Goal: Information Seeking & Learning: Learn about a topic

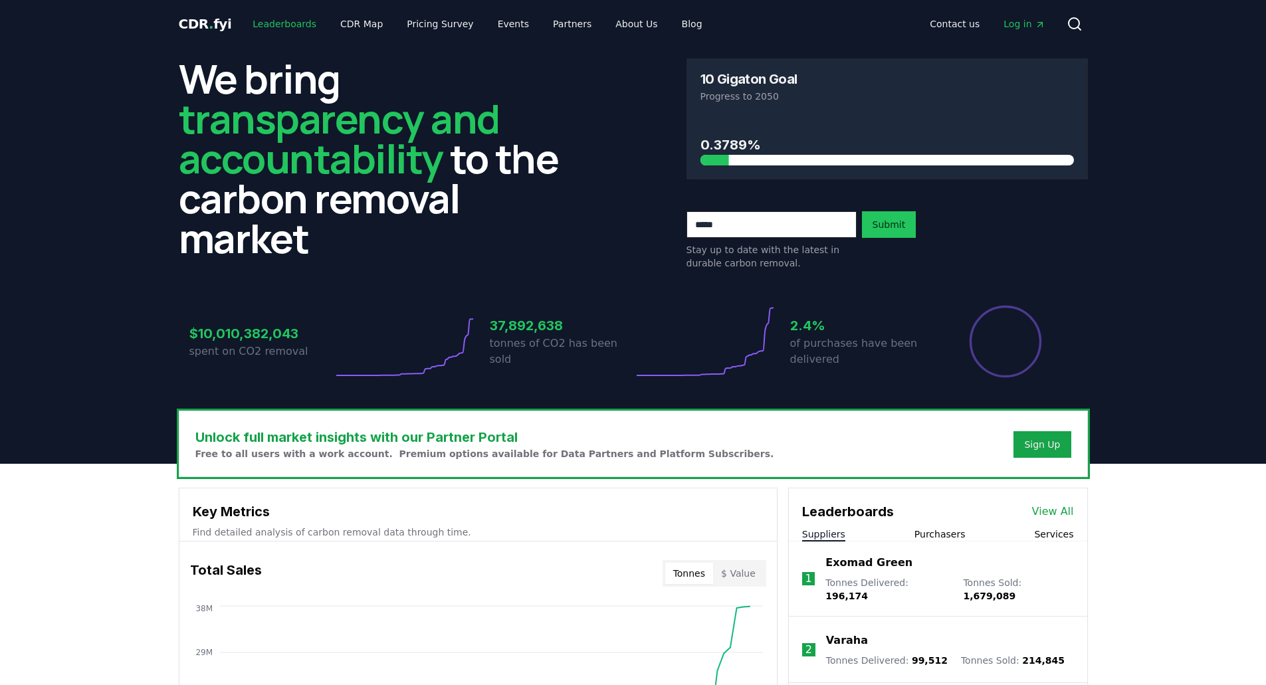
click at [251, 20] on link "Leaderboards" at bounding box center [284, 24] width 85 height 24
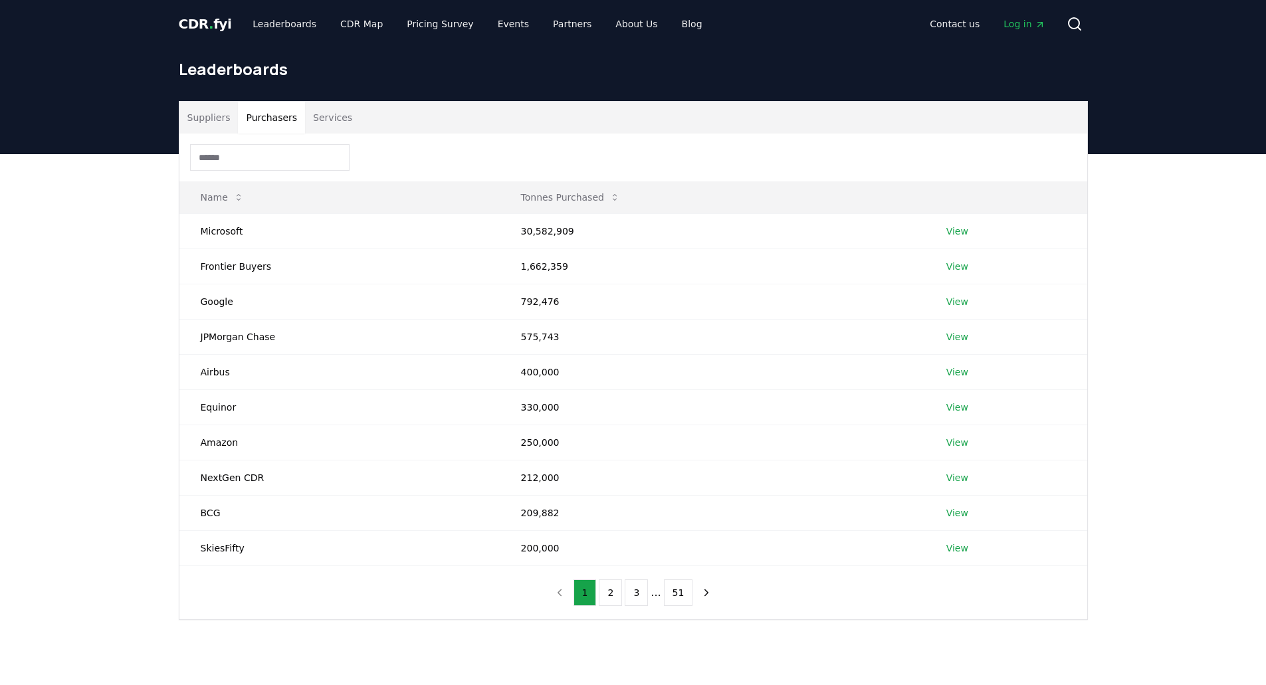
click at [280, 118] on button "Purchasers" at bounding box center [271, 118] width 67 height 32
click at [617, 593] on button "2" at bounding box center [610, 592] width 23 height 27
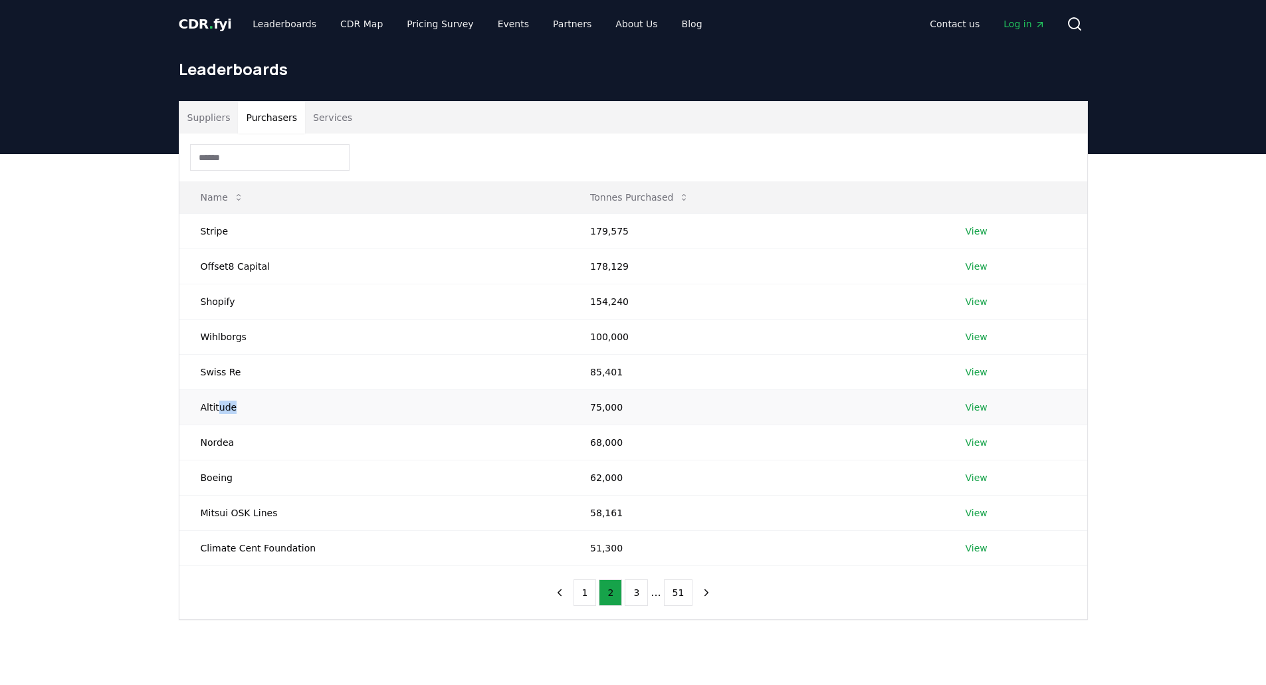
drag, startPoint x: 219, startPoint y: 412, endPoint x: 241, endPoint y: 410, distance: 22.0
click at [241, 410] on td "Altitude" at bounding box center [374, 406] width 390 height 35
click at [242, 409] on td "Altitude" at bounding box center [374, 406] width 390 height 35
click at [219, 472] on td "Boeing" at bounding box center [374, 477] width 390 height 35
click at [640, 594] on button "3" at bounding box center [636, 592] width 23 height 27
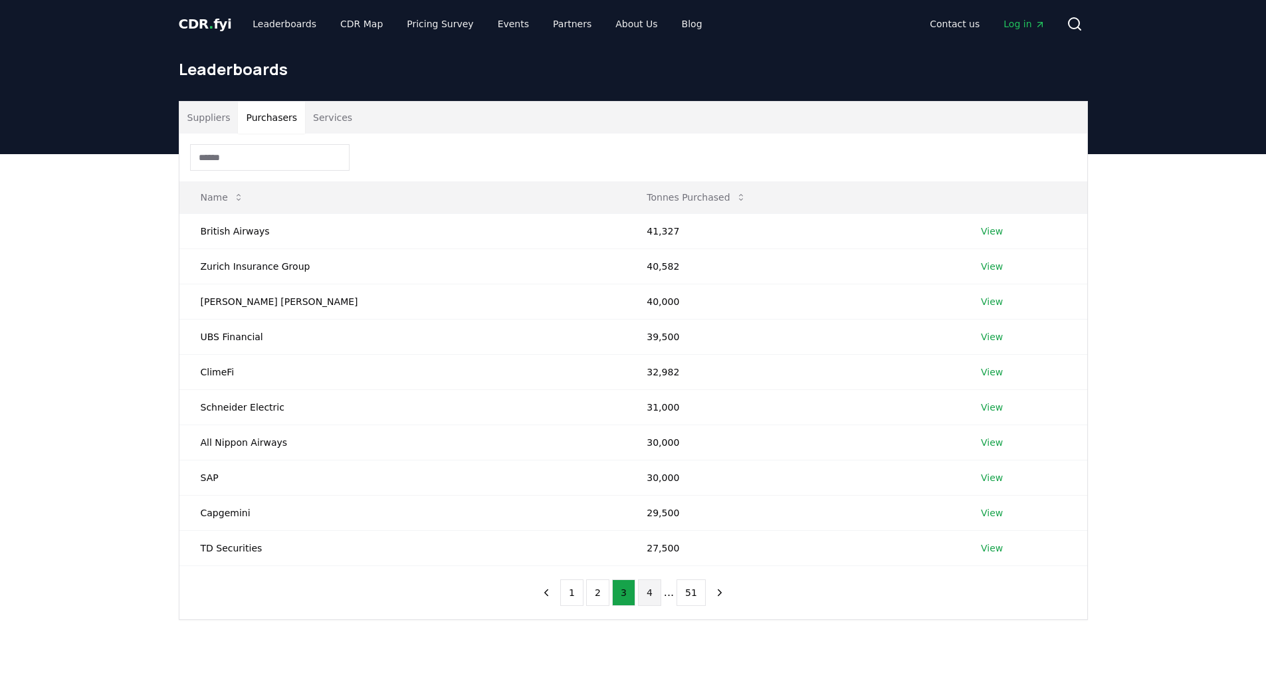
click at [653, 597] on button "4" at bounding box center [649, 592] width 23 height 27
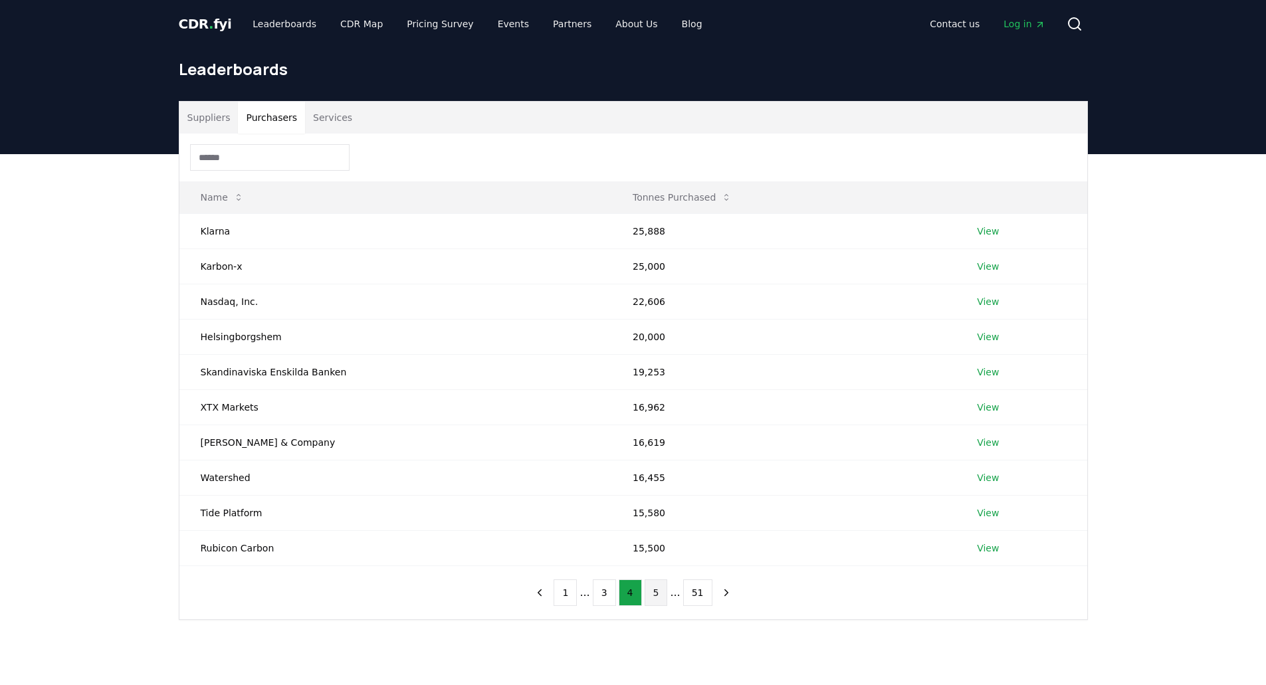
click at [666, 592] on button "5" at bounding box center [655, 592] width 23 height 27
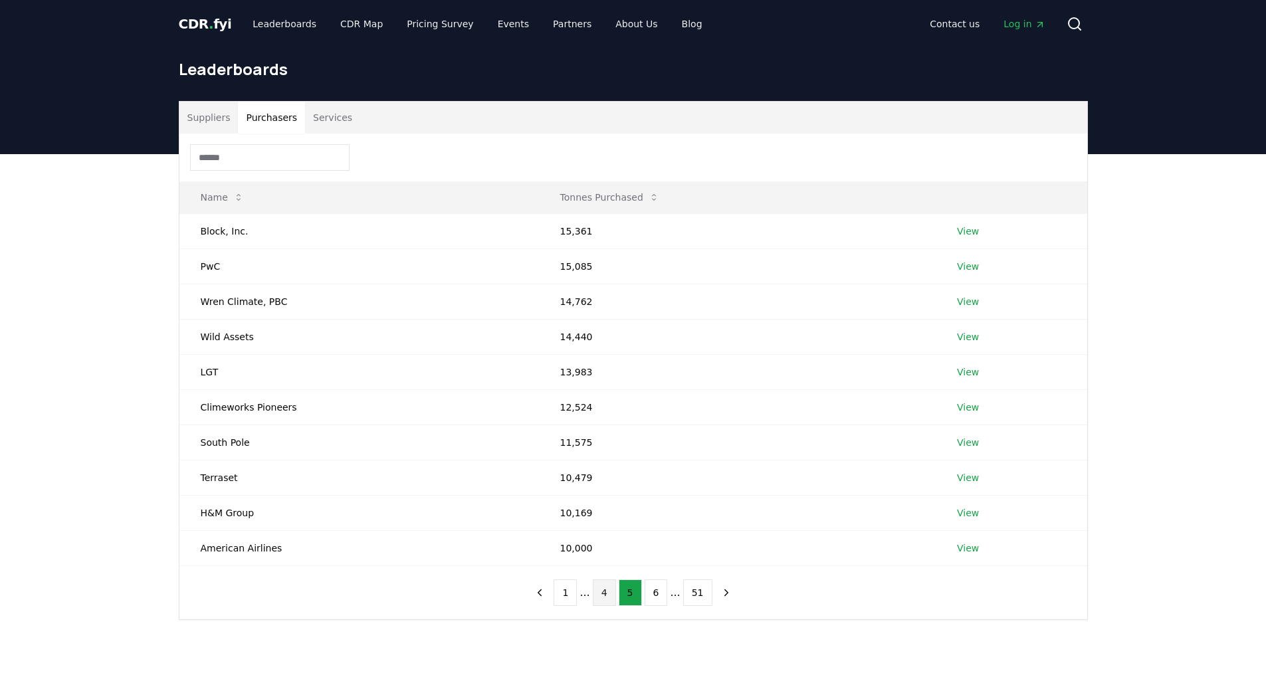
click at [610, 601] on button "4" at bounding box center [604, 592] width 23 height 27
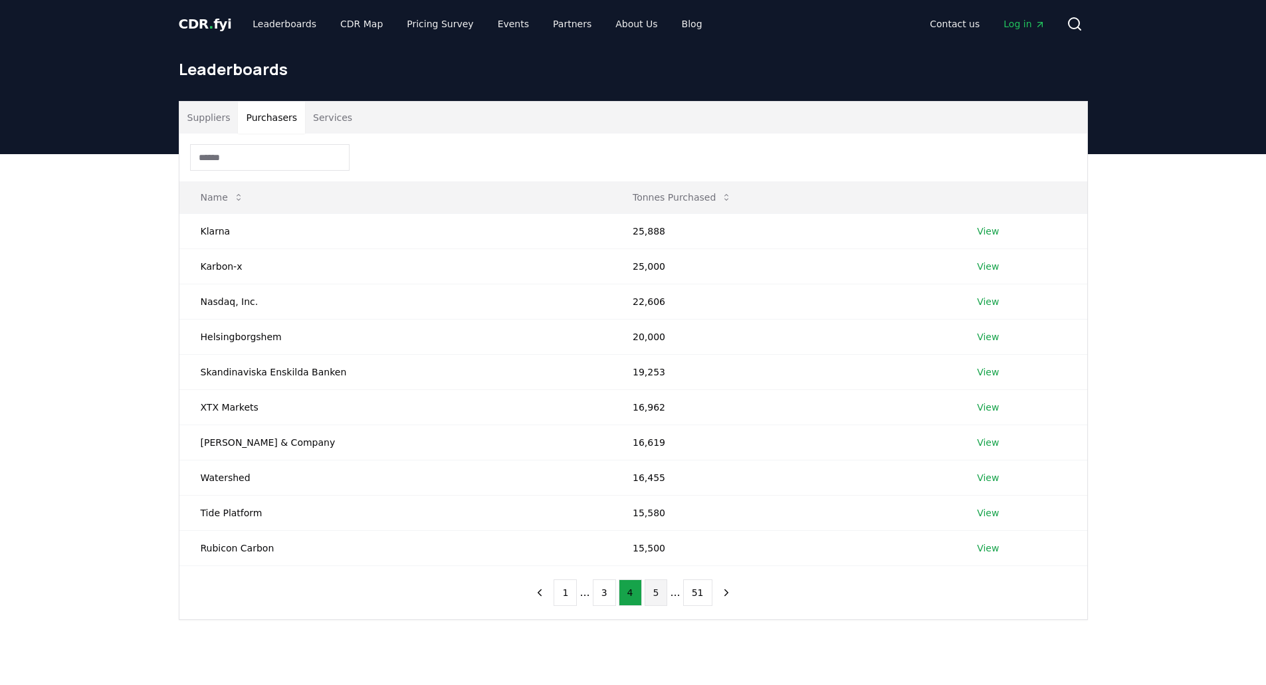
click at [652, 594] on button "5" at bounding box center [655, 592] width 23 height 27
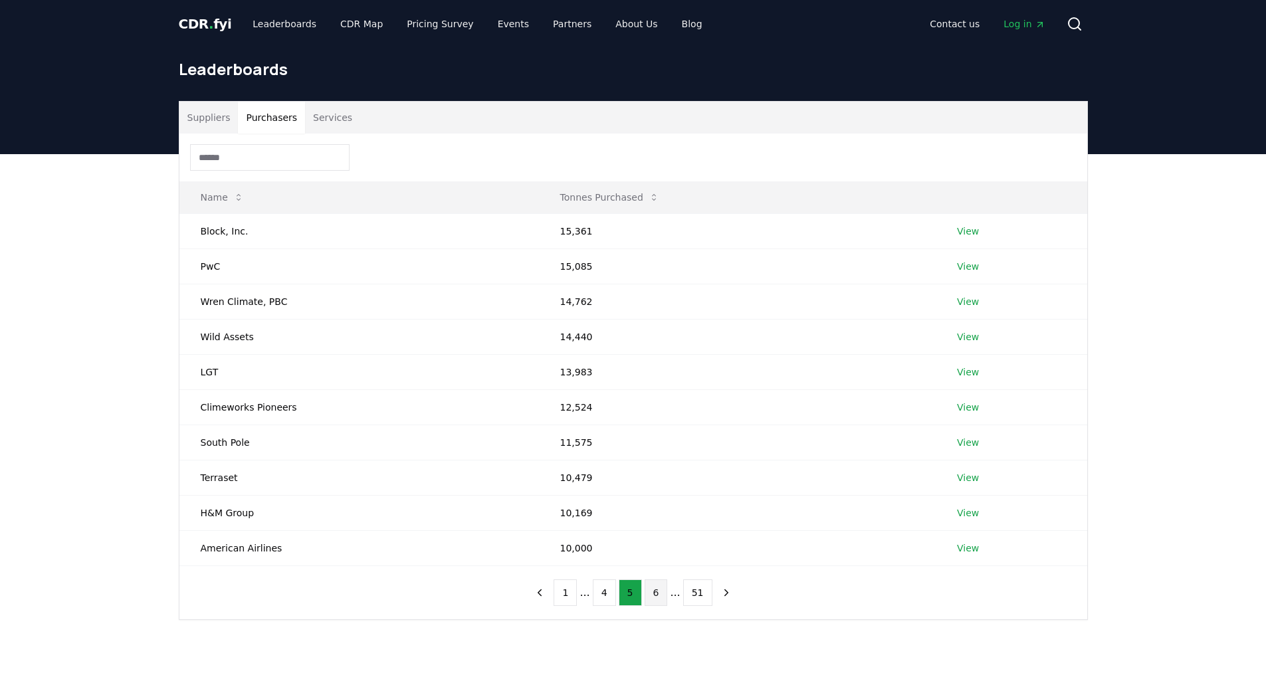
click at [662, 598] on button "6" at bounding box center [655, 592] width 23 height 27
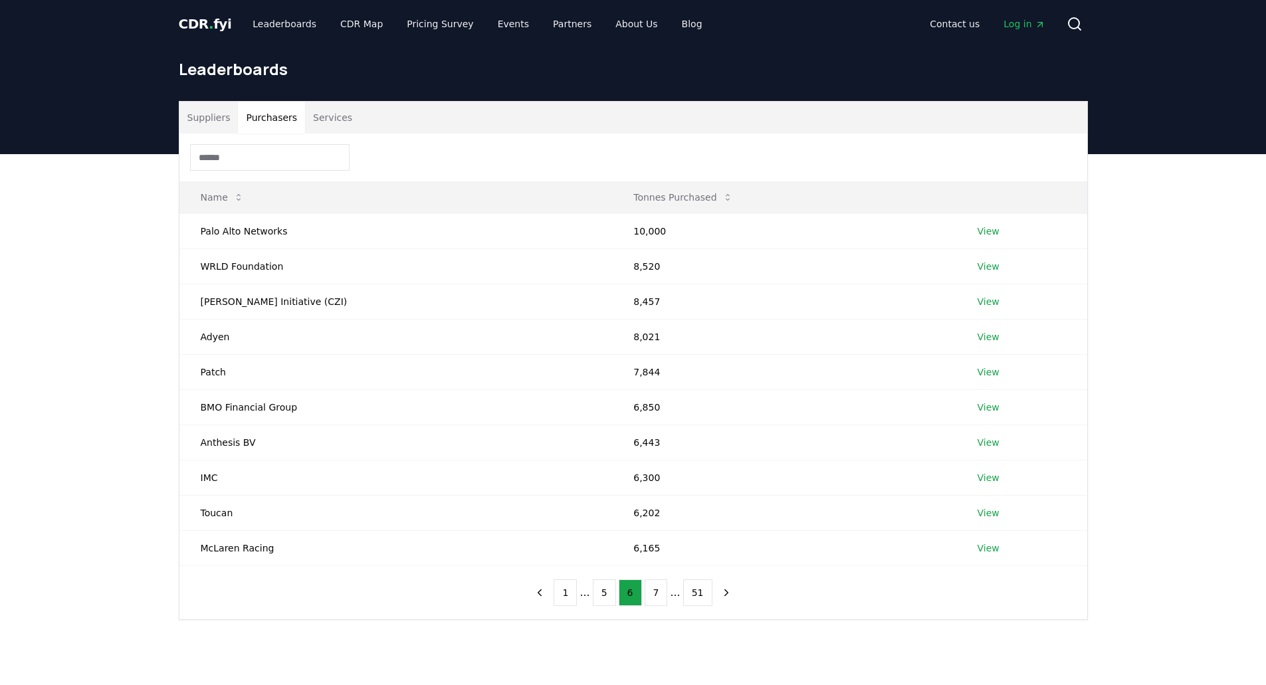
click at [332, 121] on button "Services" at bounding box center [332, 118] width 55 height 32
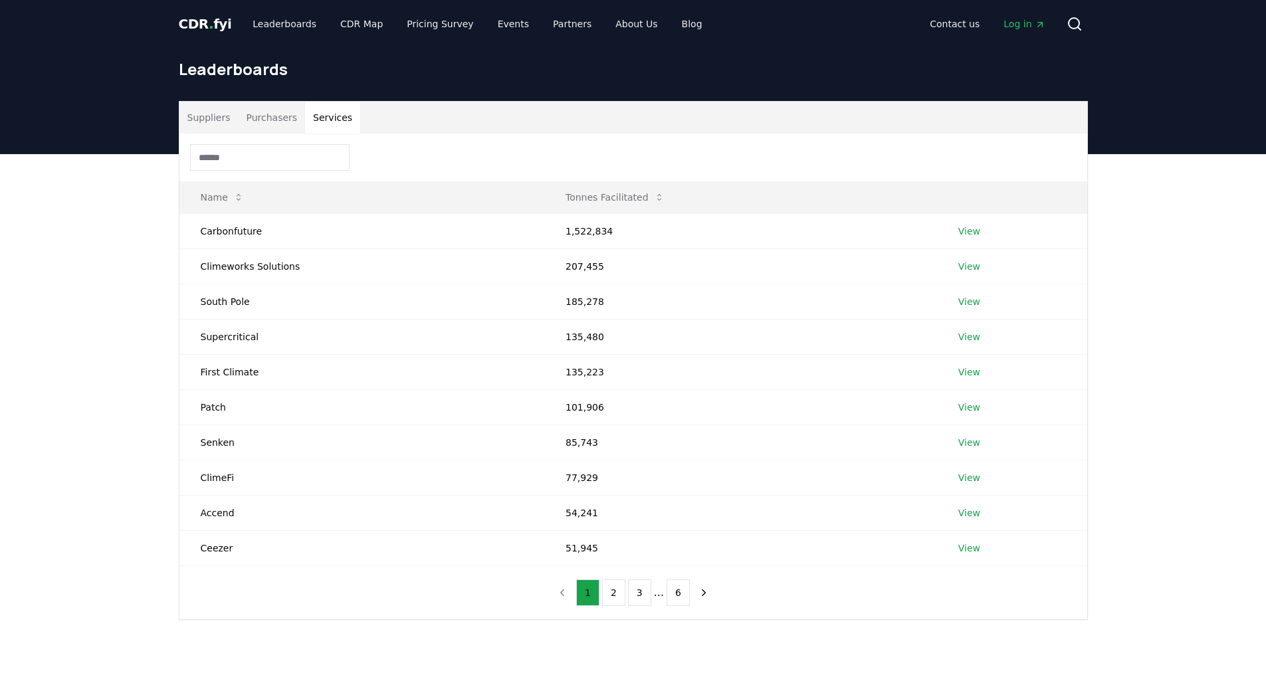
click at [128, 367] on div "Suppliers Purchasers Services Name Tonnes Facilitated Carbonfuture 1,522,834 Vi…" at bounding box center [633, 413] width 1266 height 519
click at [92, 438] on div "Suppliers Purchasers Services Name Tonnes Facilitated Carbonfuture 1,522,834 Vi…" at bounding box center [633, 413] width 1266 height 519
click at [617, 598] on button "2" at bounding box center [613, 592] width 23 height 27
click at [149, 395] on div "Suppliers Purchasers Services Name Tonnes Facilitated Klimate 46,284 View CUR8 …" at bounding box center [633, 413] width 1266 height 519
drag, startPoint x: 260, startPoint y: 123, endPoint x: 263, endPoint y: 129, distance: 6.8
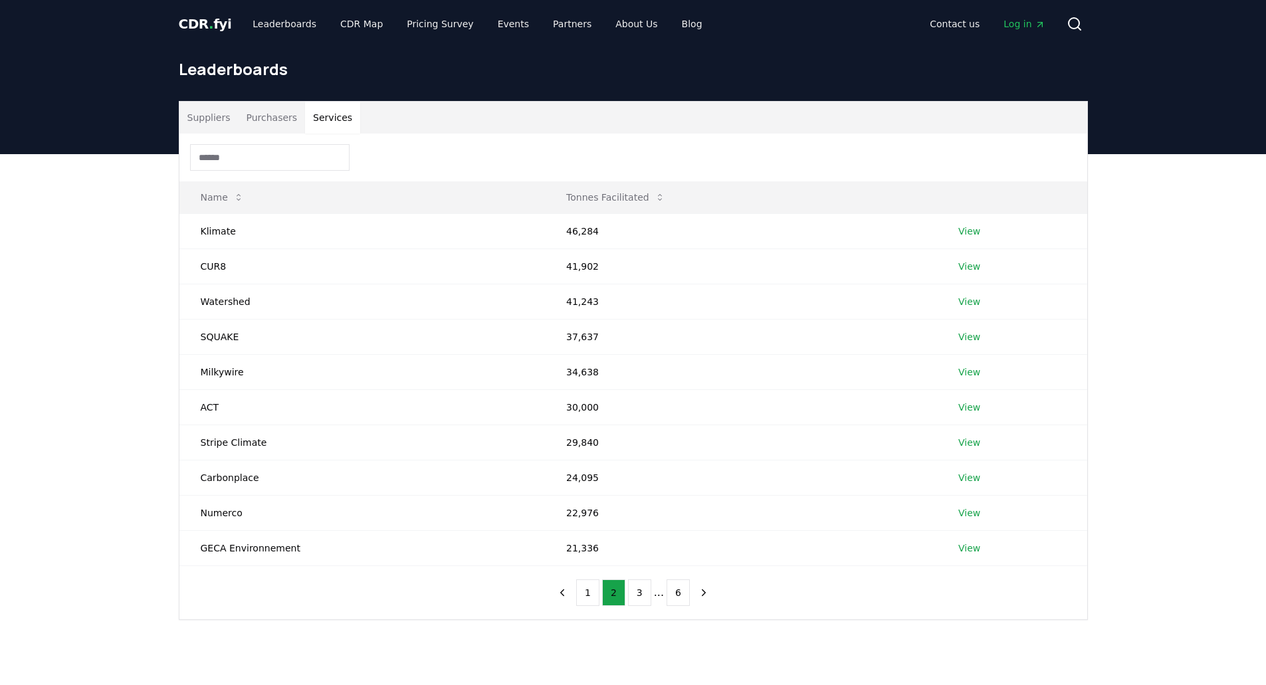
click at [260, 123] on button "Purchasers" at bounding box center [271, 118] width 67 height 32
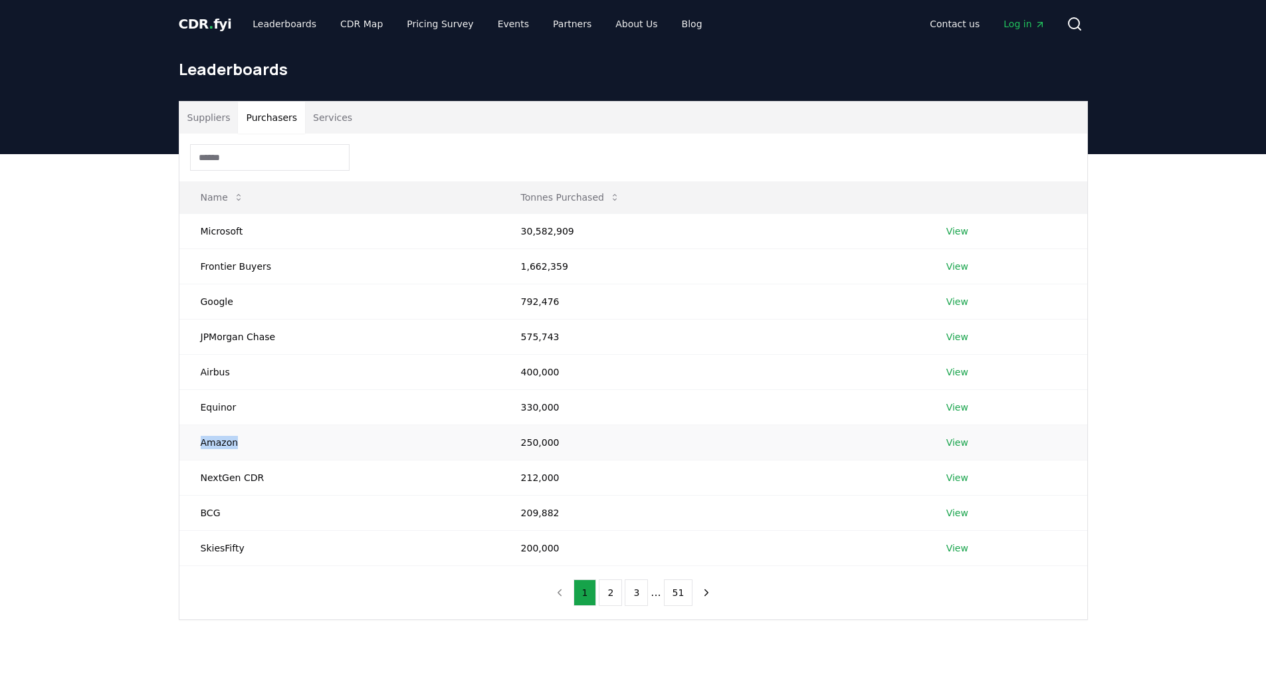
drag, startPoint x: 200, startPoint y: 443, endPoint x: 236, endPoint y: 450, distance: 36.6
click at [236, 450] on td "Amazon" at bounding box center [339, 442] width 320 height 35
